Goal: Information Seeking & Learning: Learn about a topic

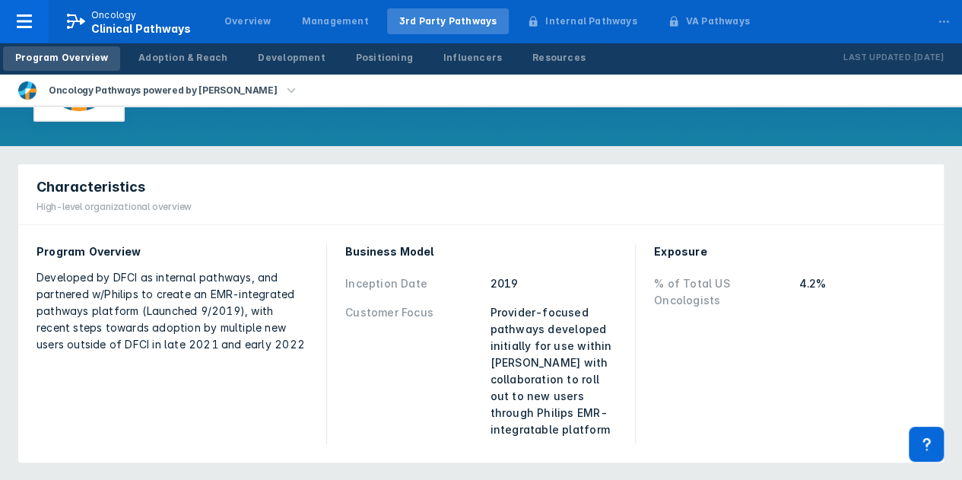
scroll to position [76, 0]
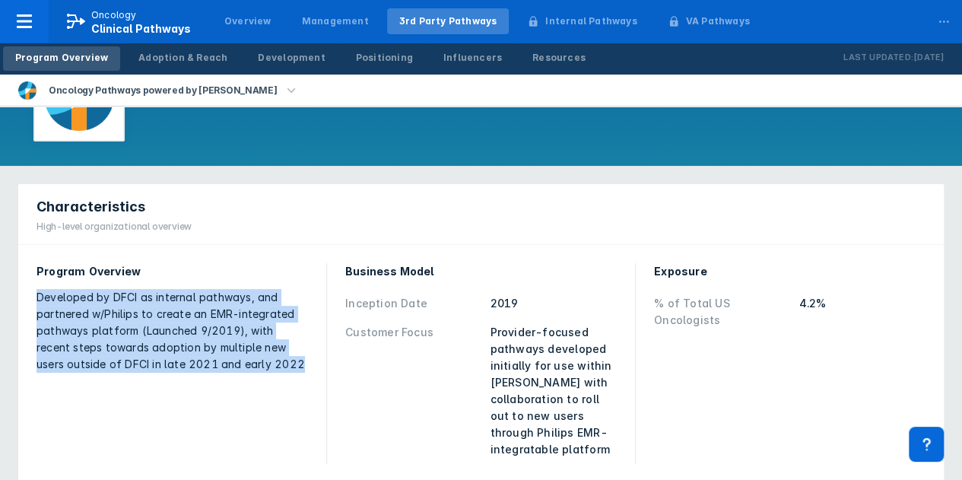
drag, startPoint x: 36, startPoint y: 292, endPoint x: 274, endPoint y: 356, distance: 245.6
click at [274, 356] on div "Developed by DFCI as internal pathways, and partnered w/Philips to create an EM…" at bounding box center [171, 331] width 271 height 84
copy div "Developed by DFCI as internal pathways, and partnered w/Philips to create an EM…"
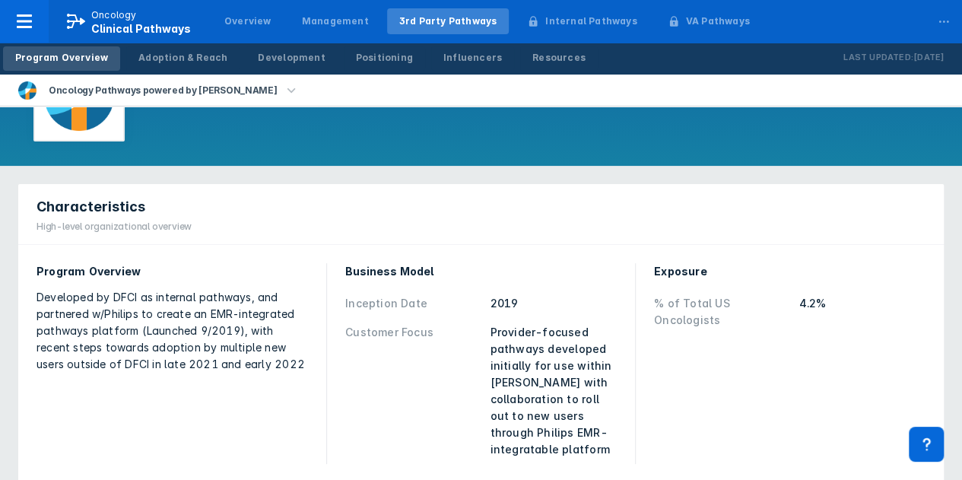
click at [680, 382] on div "Exposure % of Total US Oncologists 4.2%" at bounding box center [790, 363] width 290 height 219
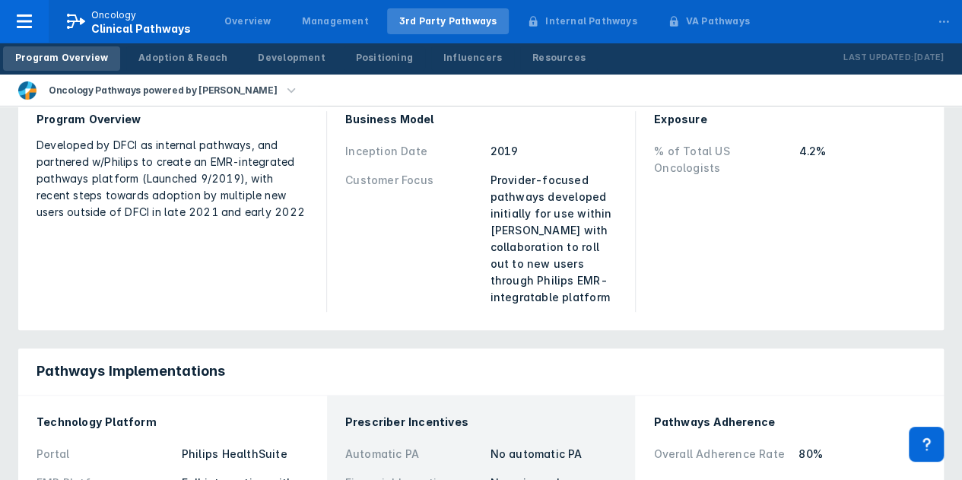
scroll to position [0, 0]
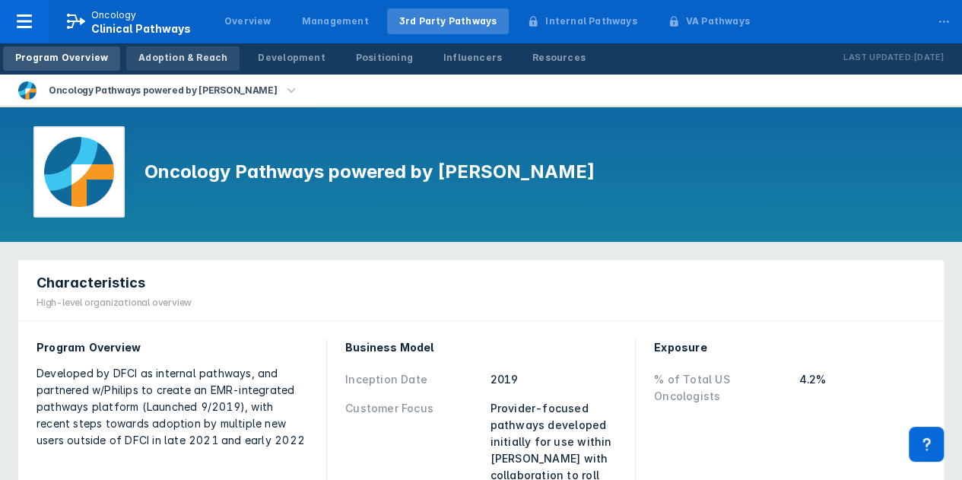
click at [147, 57] on div "Adoption & Reach" at bounding box center [182, 58] width 89 height 14
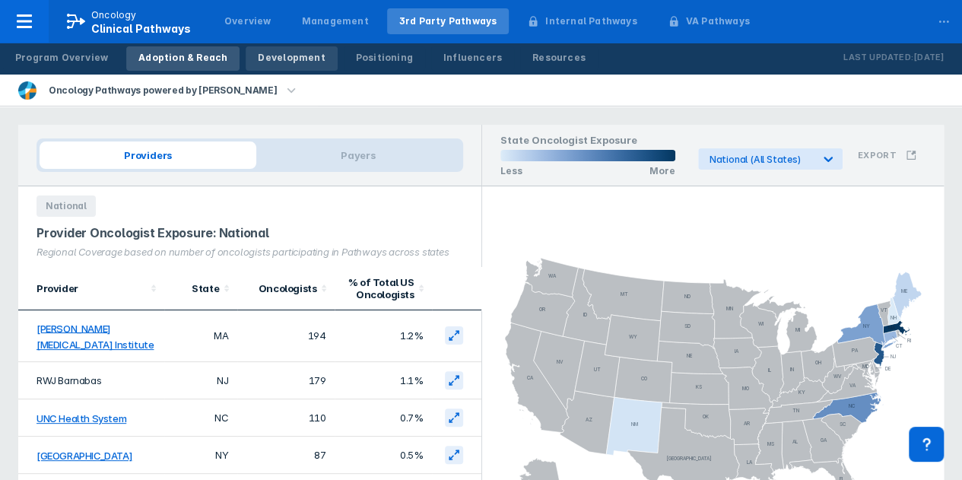
click at [285, 58] on div "Development" at bounding box center [291, 58] width 67 height 14
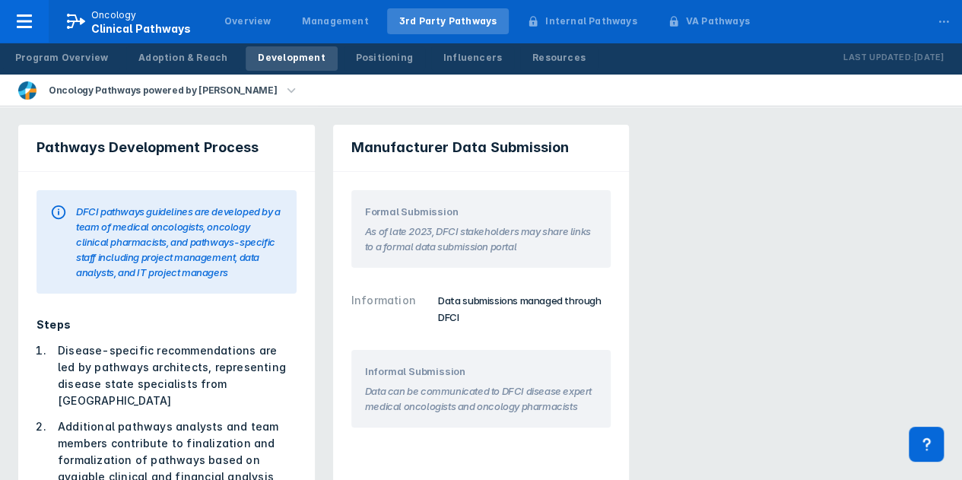
click at [369, 71] on div "Program Overview Adoption & Reach Development Positioning Influencers Resources" at bounding box center [300, 59] width 601 height 32
click at [363, 52] on div "Positioning" at bounding box center [384, 58] width 57 height 14
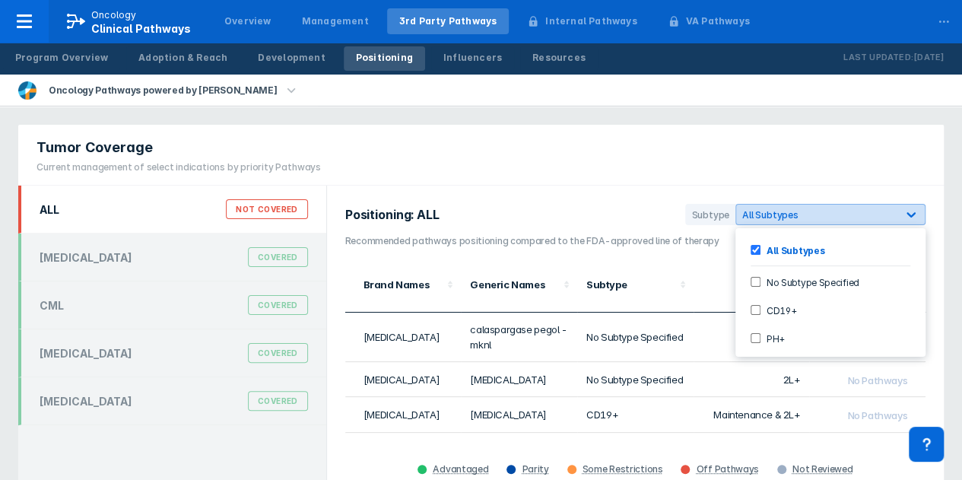
click at [914, 207] on icon at bounding box center [910, 214] width 15 height 15
click at [820, 163] on div "Tumor Coverage Current management of select indications by priority Pathways" at bounding box center [480, 155] width 925 height 61
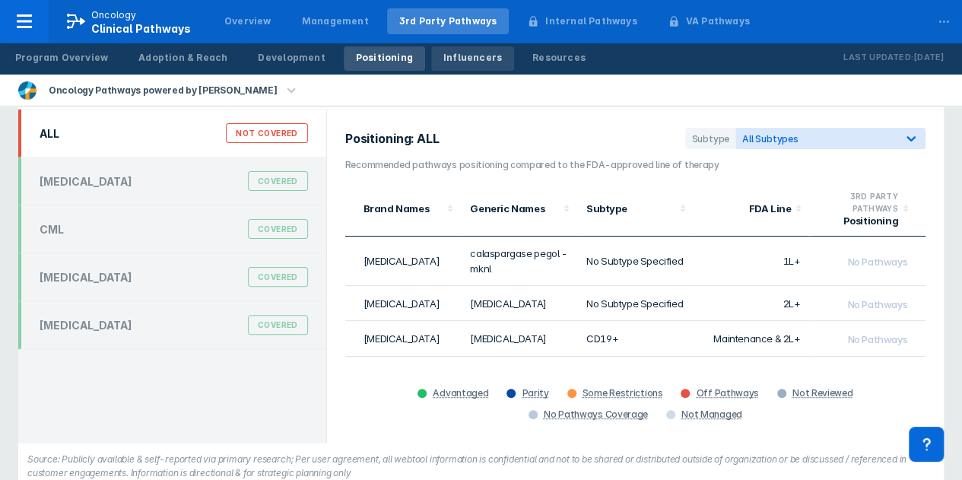
click at [453, 63] on div "Influencers" at bounding box center [472, 58] width 59 height 14
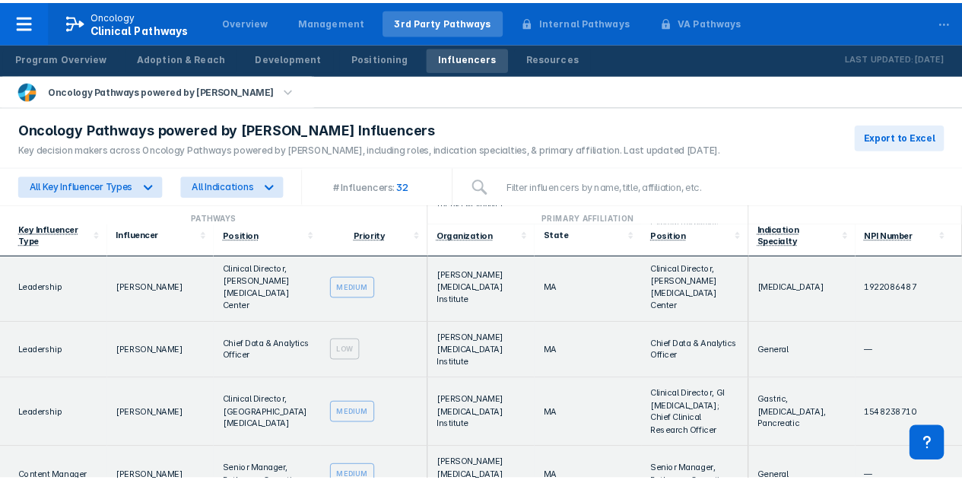
scroll to position [532, 0]
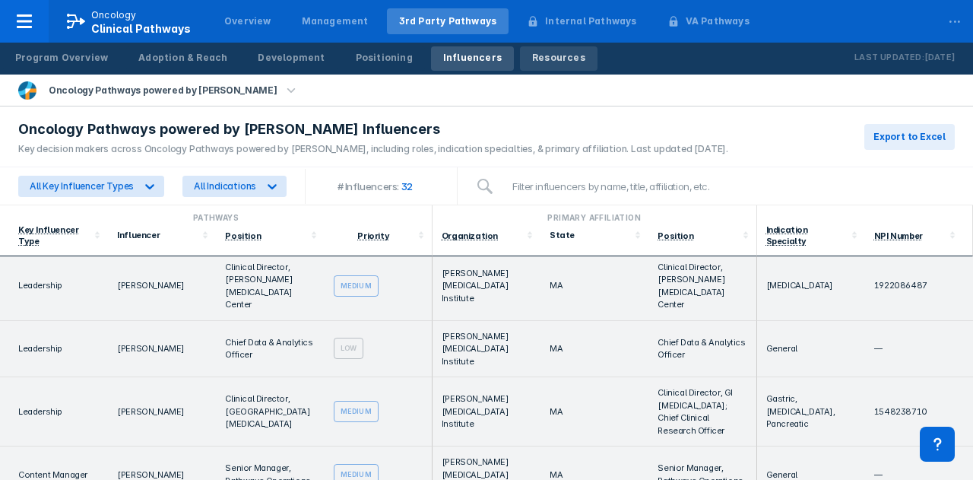
click at [537, 55] on div "Resources" at bounding box center [558, 58] width 53 height 14
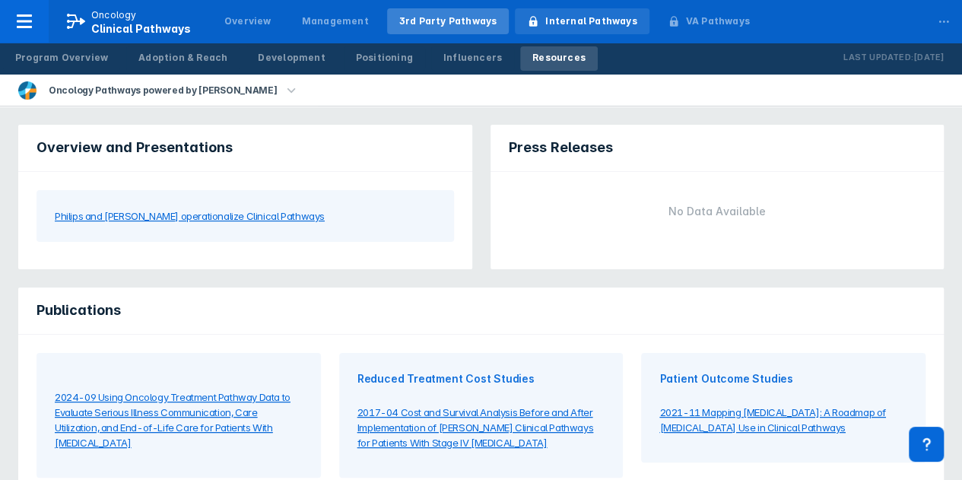
click at [566, 24] on div "Internal Pathways" at bounding box center [590, 21] width 91 height 14
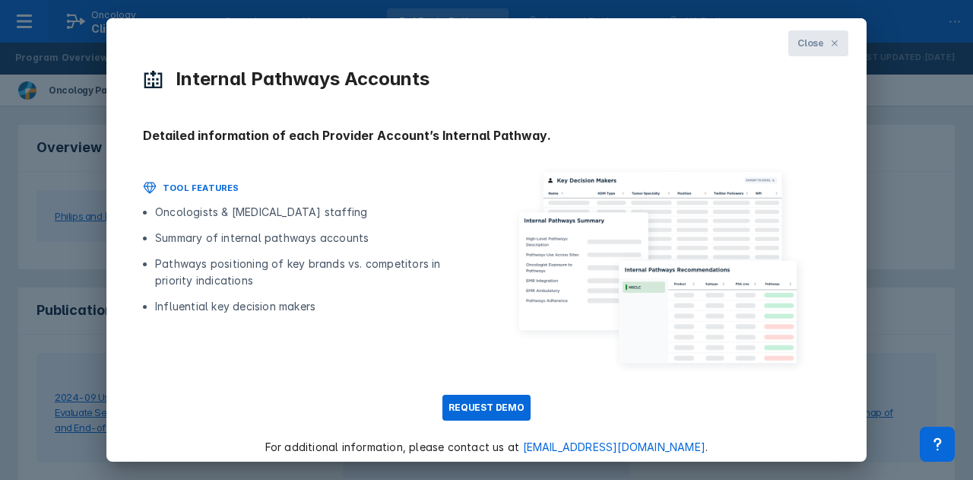
click at [797, 42] on span "Close" at bounding box center [810, 43] width 27 height 14
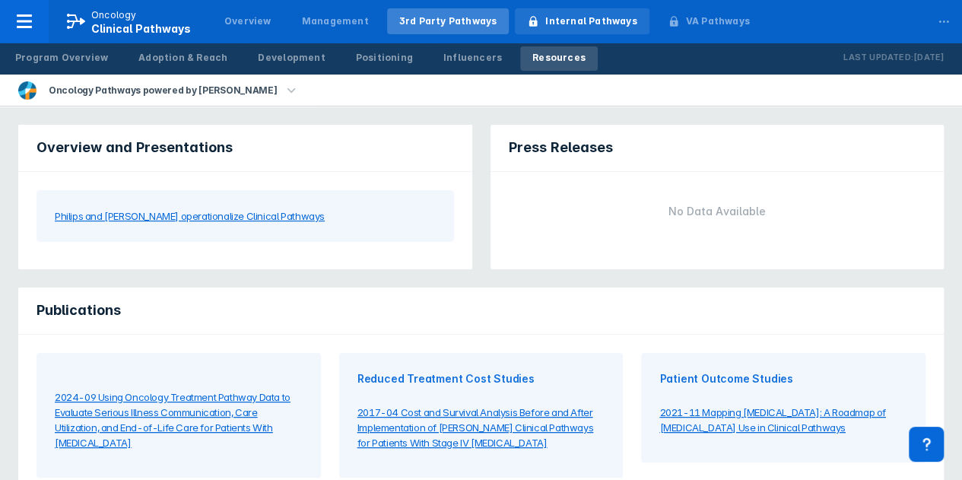
click at [549, 19] on div "Internal Pathways" at bounding box center [590, 21] width 91 height 14
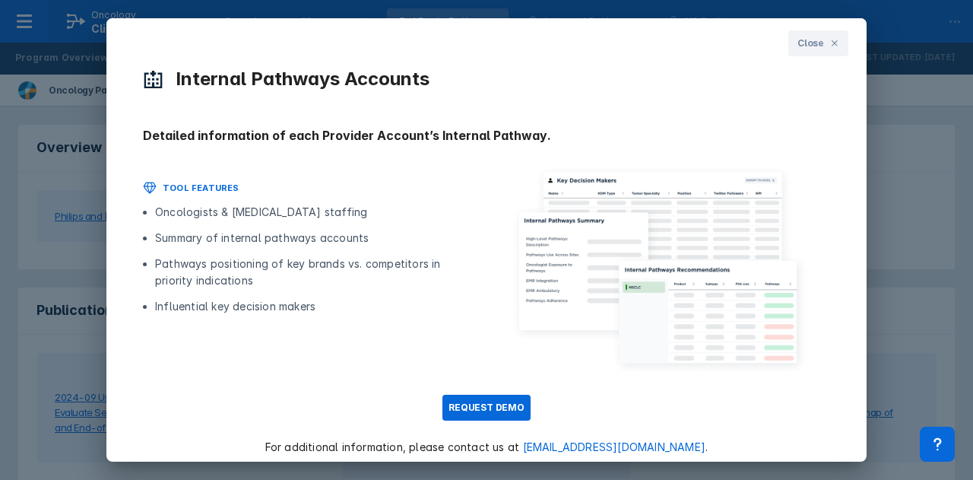
drag, startPoint x: 794, startPoint y: 50, endPoint x: 759, endPoint y: 43, distance: 35.8
click at [794, 50] on button "Close" at bounding box center [818, 43] width 60 height 26
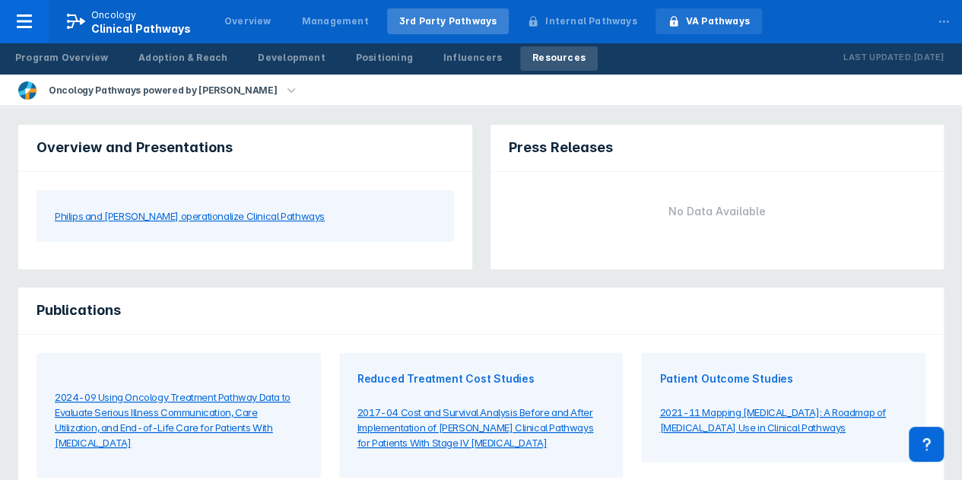
click at [686, 14] on div "VA Pathways" at bounding box center [718, 21] width 64 height 14
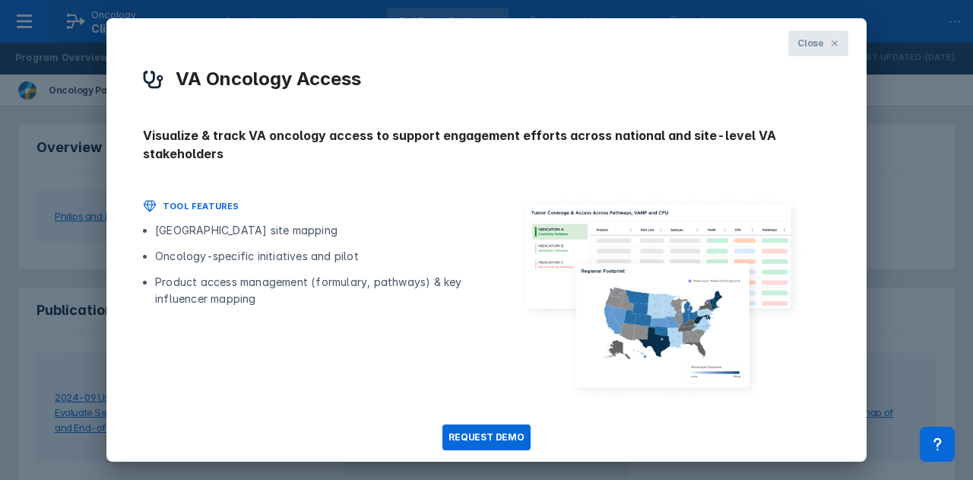
click at [830, 42] on icon at bounding box center [834, 43] width 9 height 9
